Goal: Find contact information: Find contact information

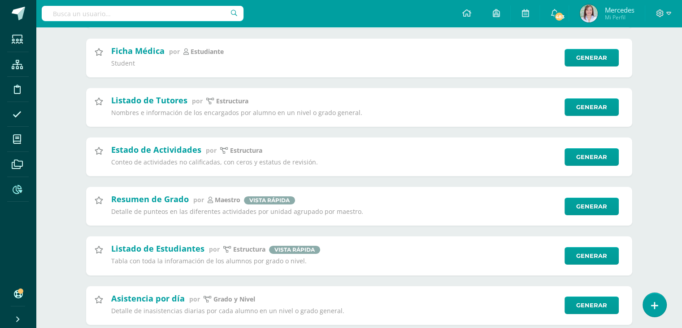
click at [173, 14] on input "text" at bounding box center [143, 13] width 202 height 15
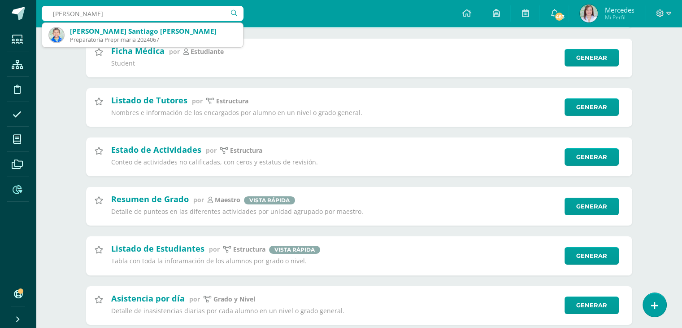
type input "pablo santiago escobar"
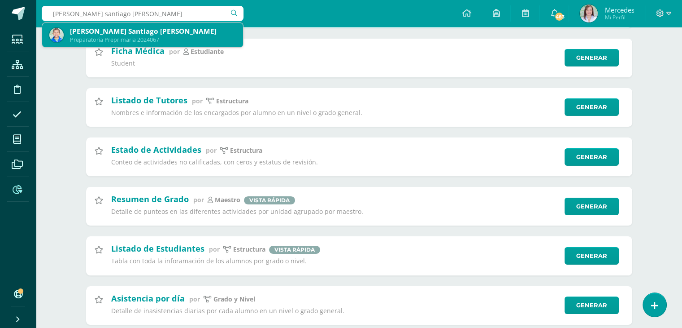
click at [161, 36] on div "Preparatoria Preprimaria 2024067" at bounding box center [153, 40] width 166 height 8
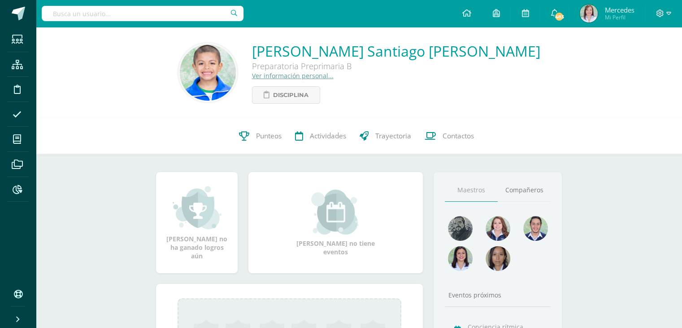
click at [294, 77] on link "Ver información personal..." at bounding box center [293, 75] width 82 height 9
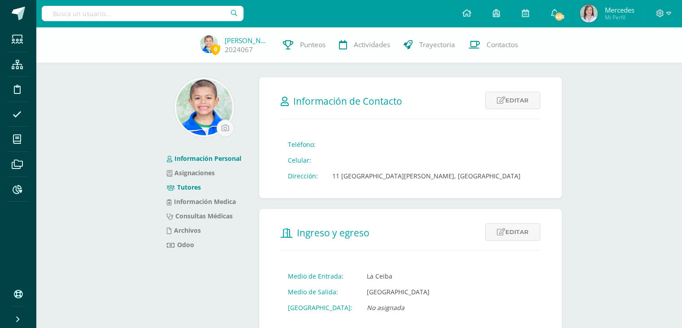
click at [197, 185] on link "Tutores" at bounding box center [184, 187] width 34 height 9
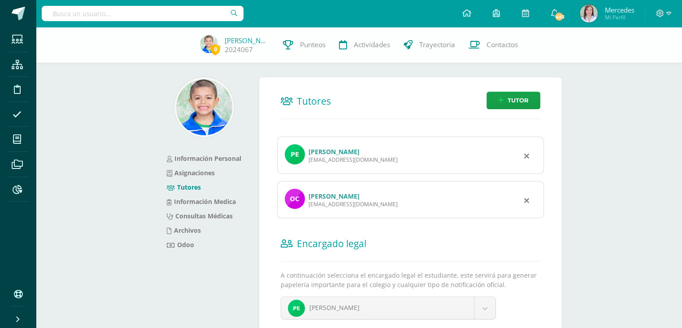
click at [318, 198] on link "[PERSON_NAME]" at bounding box center [334, 196] width 51 height 9
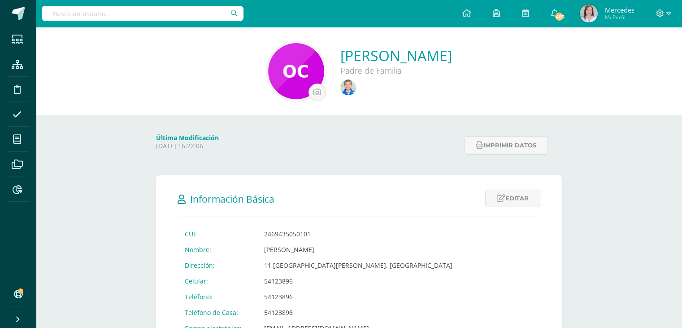
drag, startPoint x: 263, startPoint y: 250, endPoint x: 290, endPoint y: 280, distance: 40.4
click at [290, 280] on tbody "CUI: 2469435050101 Nombre: Olga Cecilia Cárcamo Solís Dirección: 11 Avenida 47-…" at bounding box center [319, 304] width 282 height 157
copy tbody "Olga Cecilia Cárcamo Solís Dirección: 11 Avenida 47-68 Prados de Monte Maria, Z…"
click at [300, 279] on td "54123896" at bounding box center [358, 281] width 203 height 16
